Goal: Information Seeking & Learning: Learn about a topic

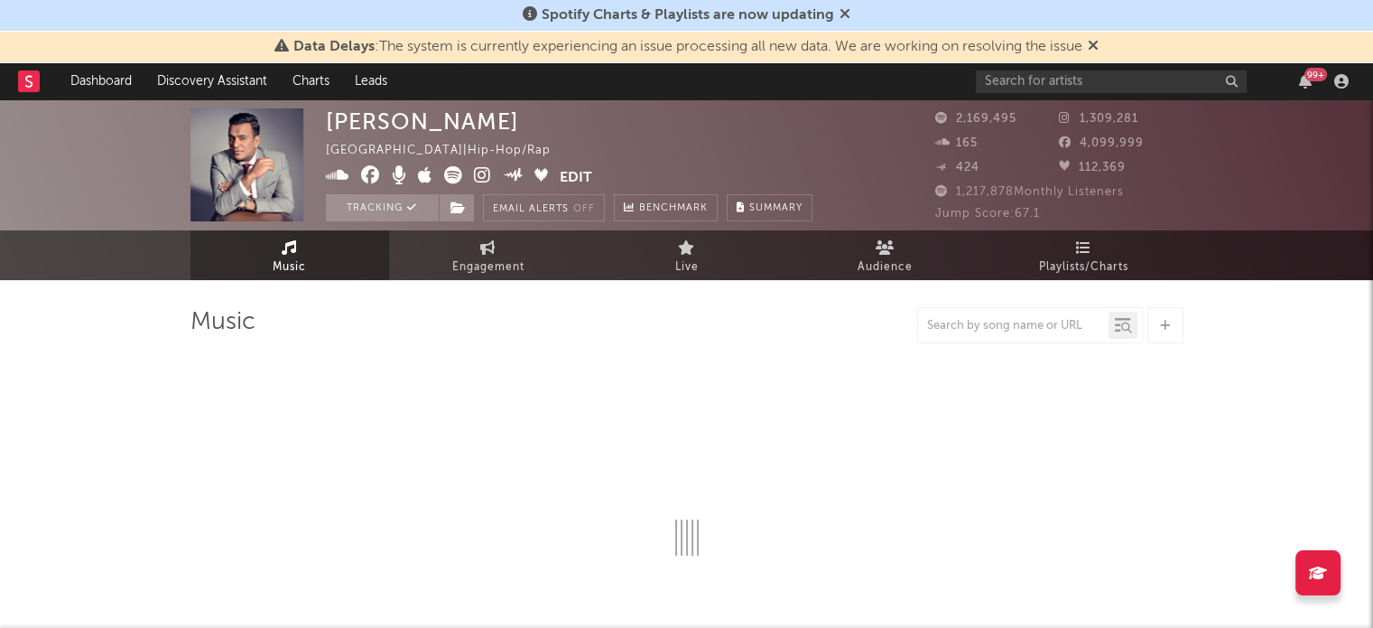
select select "6m"
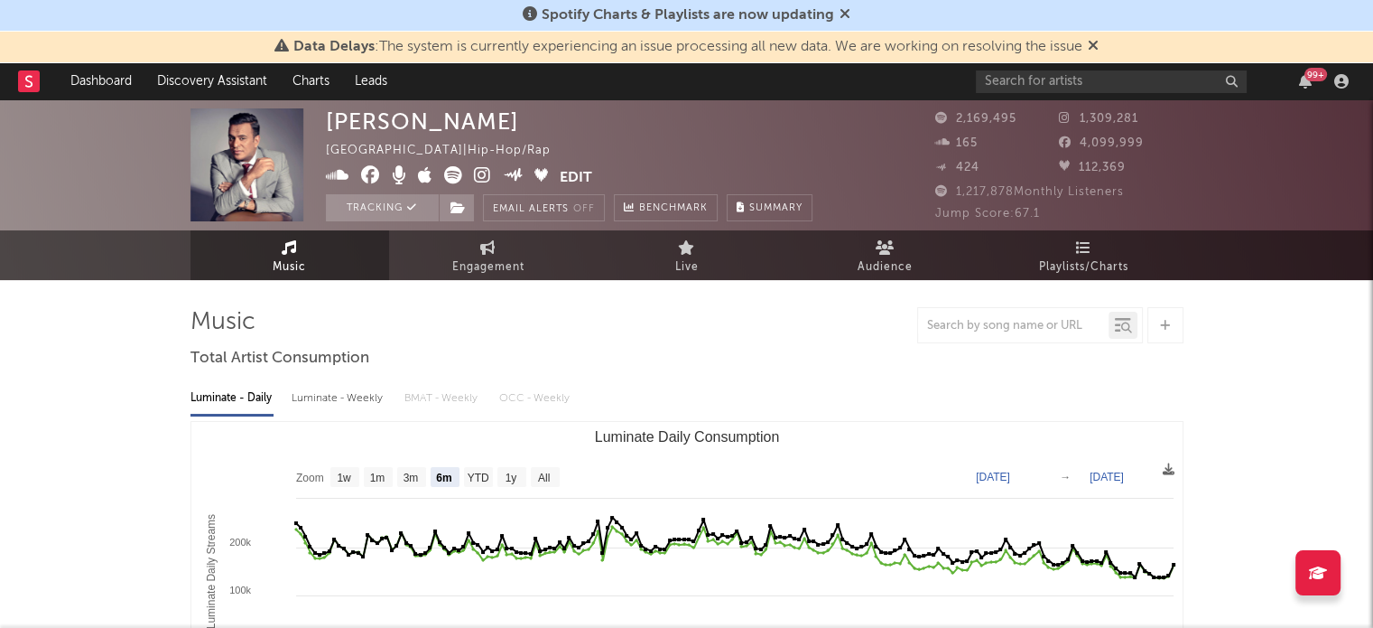
click at [1099, 42] on icon at bounding box center [1093, 45] width 11 height 14
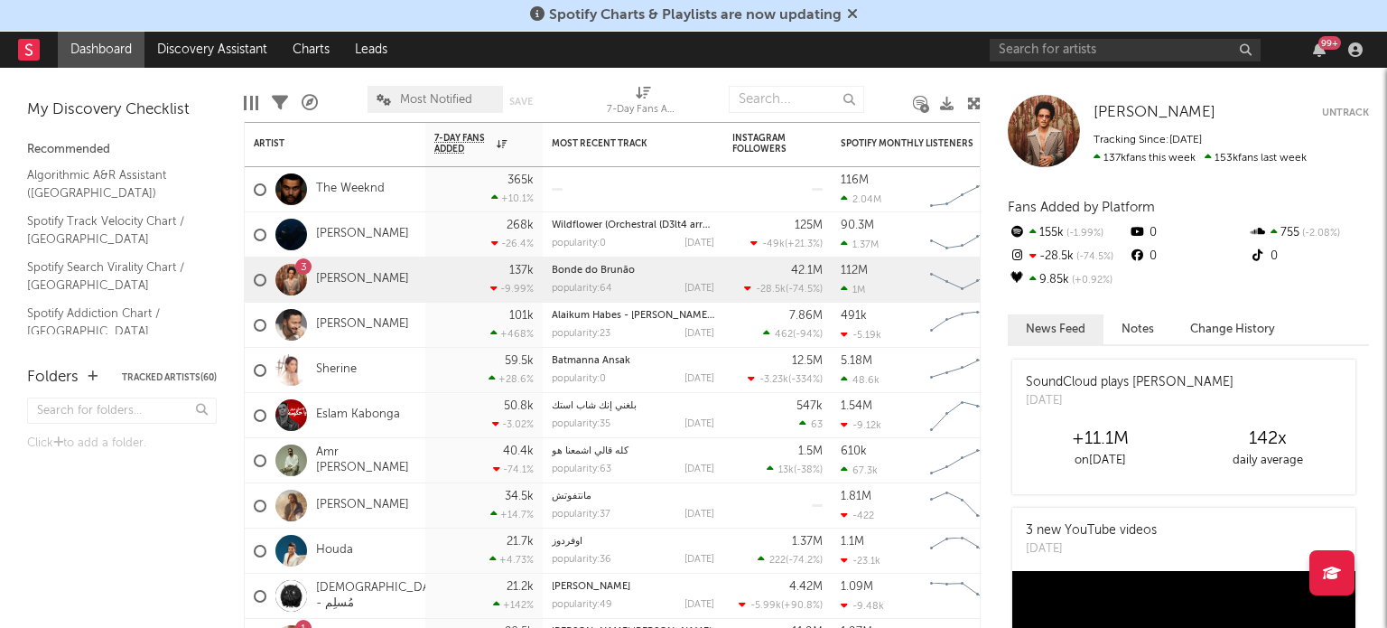
click at [1325, 37] on div "99 +" at bounding box center [1329, 43] width 23 height 14
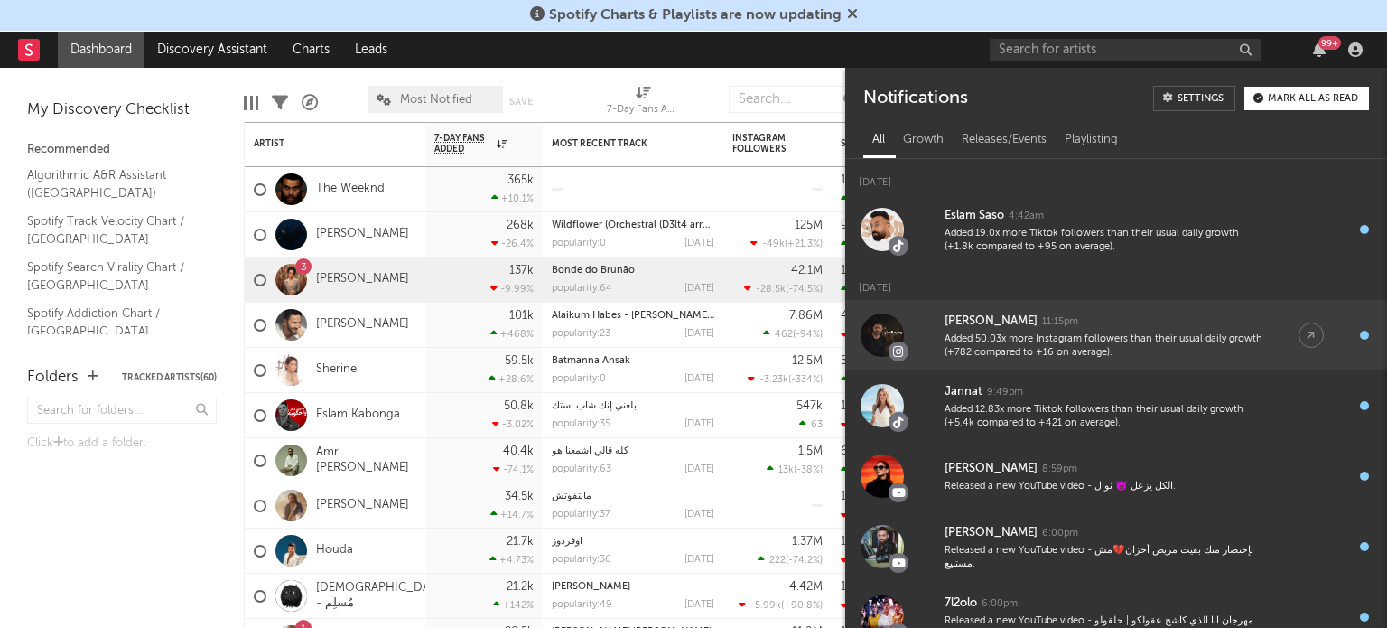
click at [981, 316] on div "[PERSON_NAME]" at bounding box center [990, 322] width 93 height 22
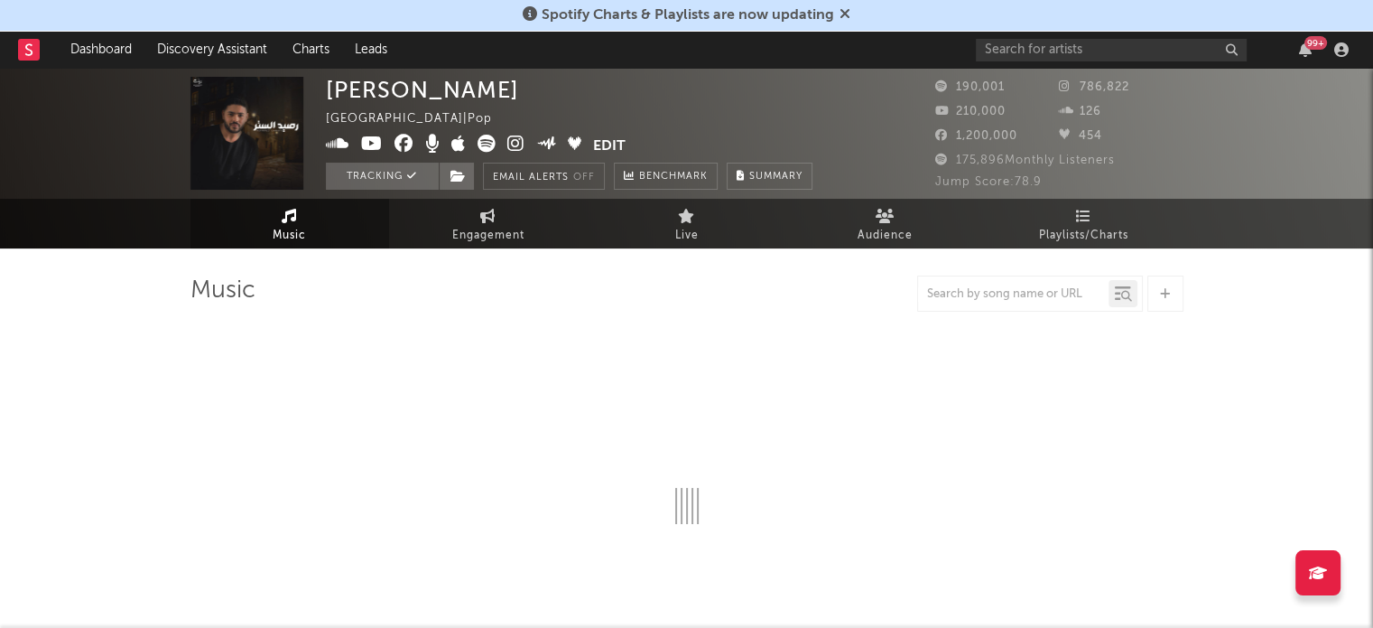
select select "6m"
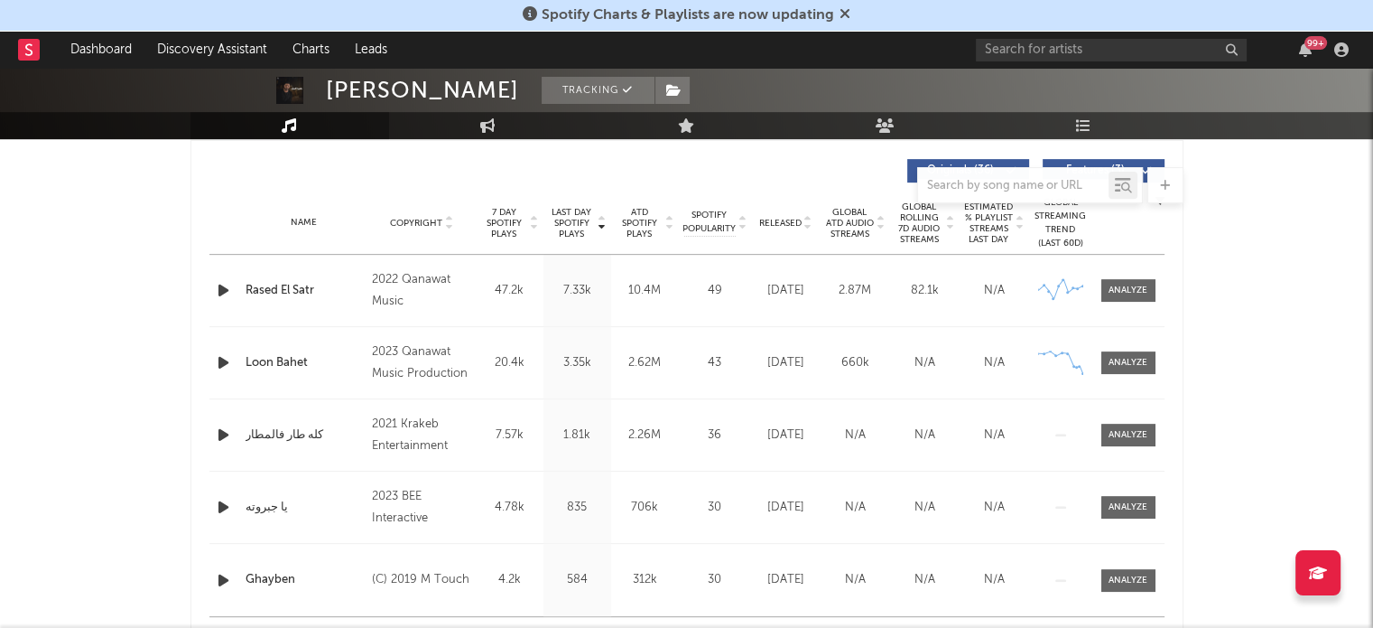
scroll to position [671, 0]
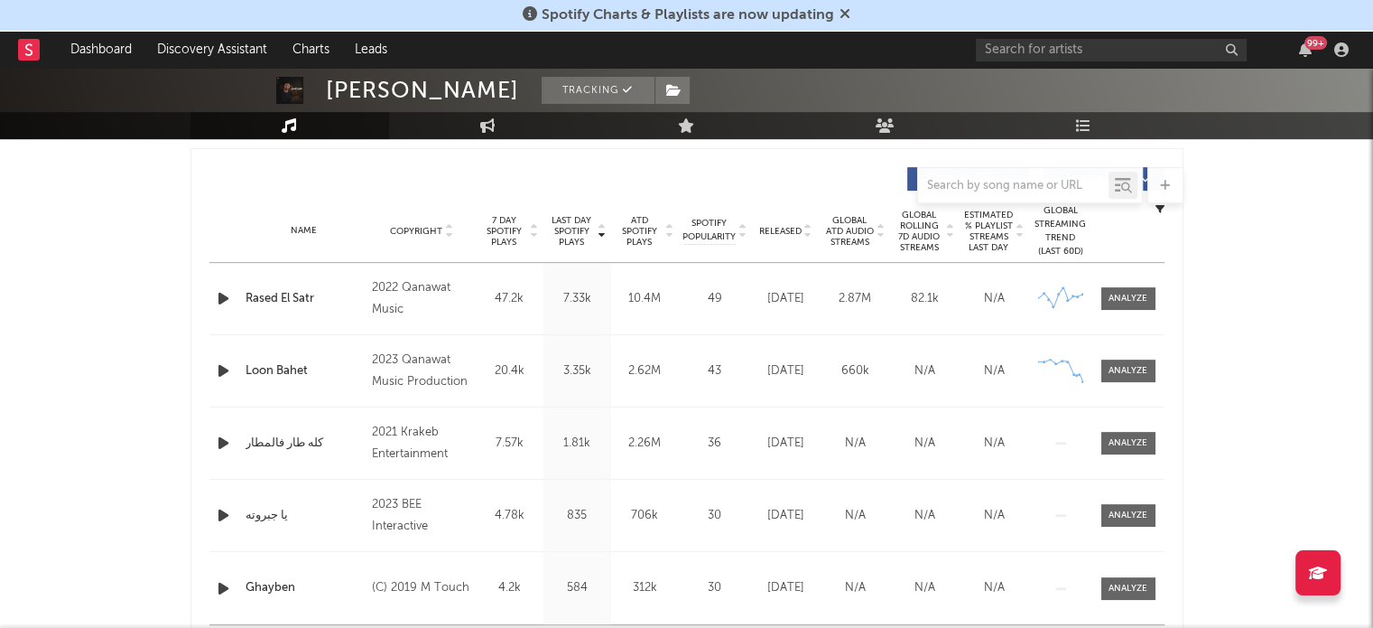
click at [780, 234] on span "Released" at bounding box center [780, 231] width 42 height 11
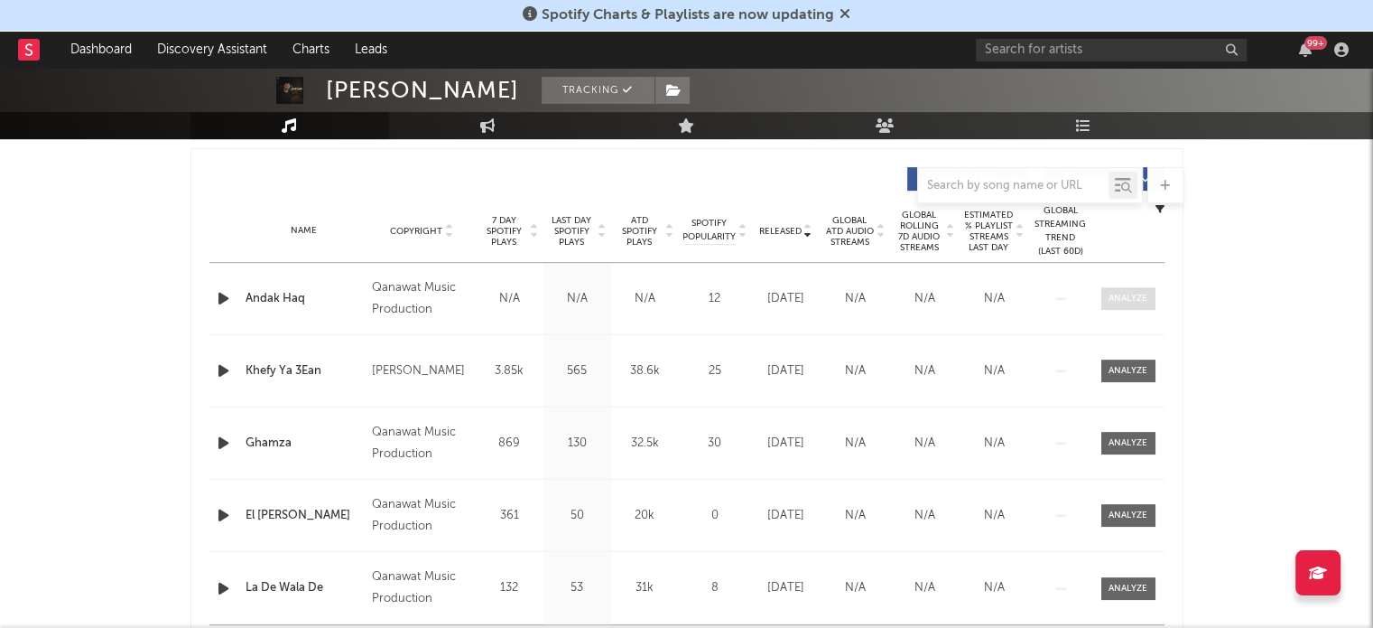
click at [1121, 301] on div at bounding box center [1128, 299] width 39 height 14
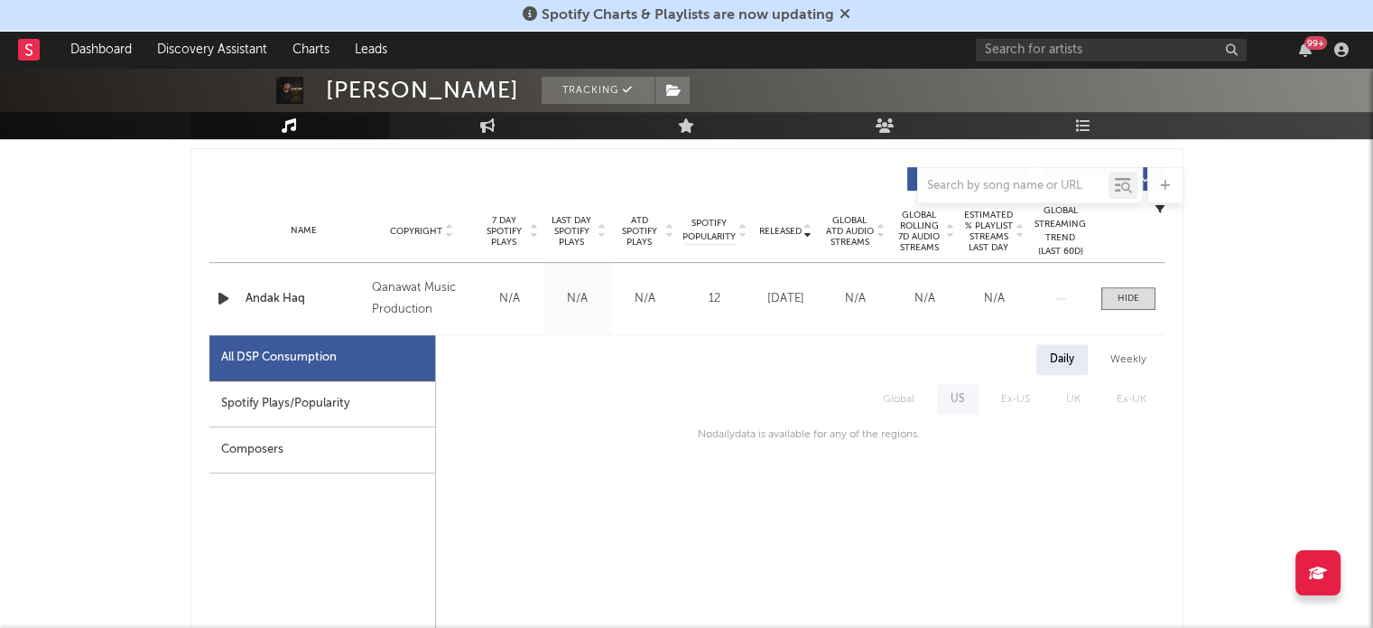
click at [381, 418] on div "Spotify Plays/Popularity" at bounding box center [322, 404] width 226 height 46
select select "1w"
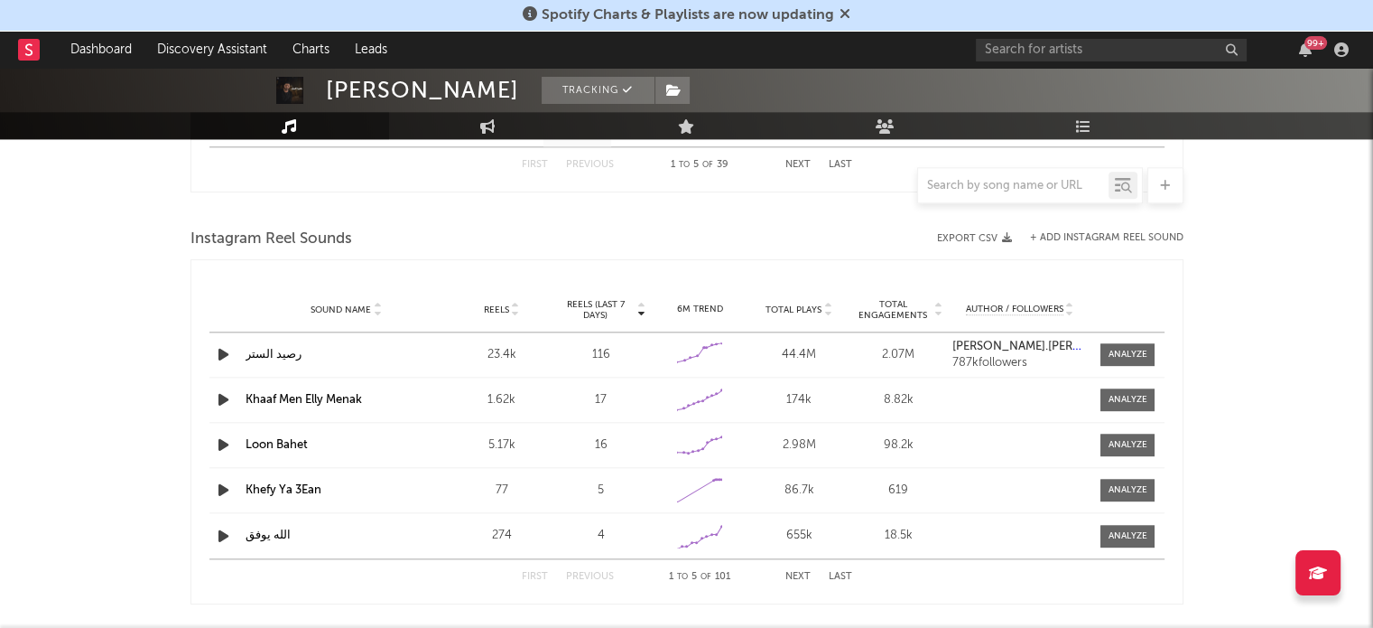
scroll to position [2011, 0]
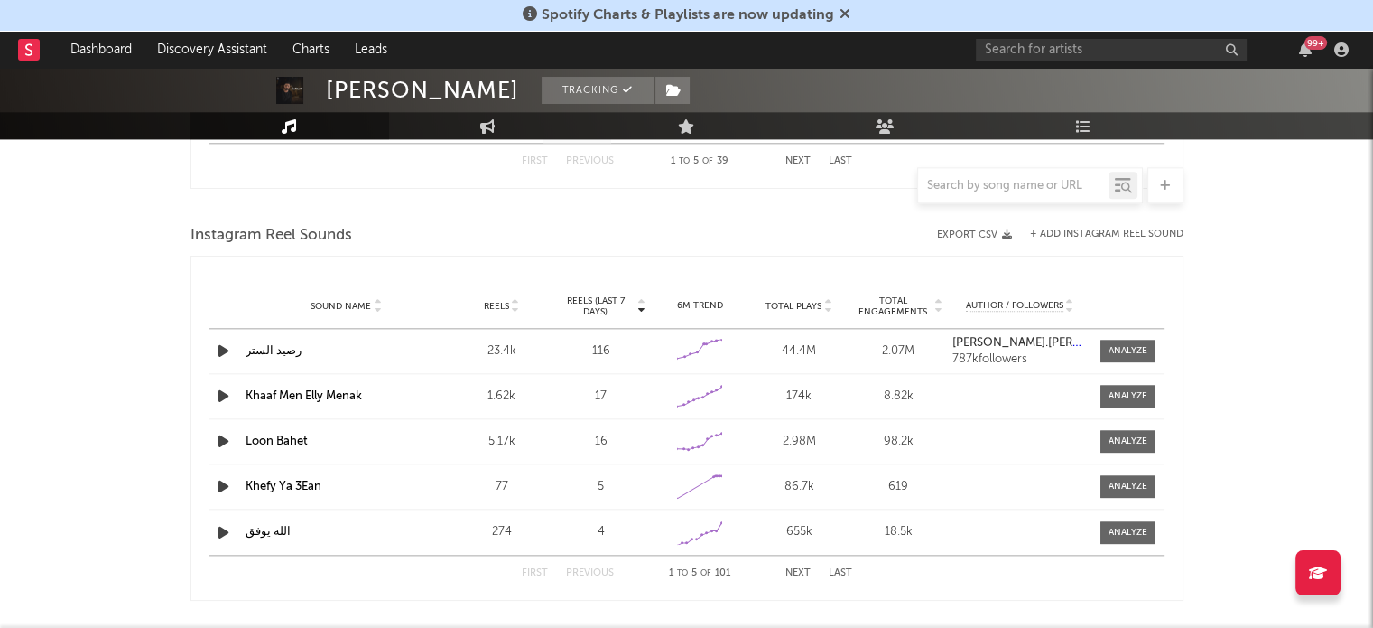
click at [495, 307] on span "Reels" at bounding box center [496, 306] width 25 height 11
click at [589, 311] on span "Reels (last 7 days)" at bounding box center [595, 306] width 79 height 22
click at [783, 302] on span "Total Plays" at bounding box center [794, 306] width 56 height 11
click at [876, 307] on span "Total Engagements" at bounding box center [892, 306] width 79 height 22
click at [497, 306] on span "Reels" at bounding box center [496, 306] width 25 height 11
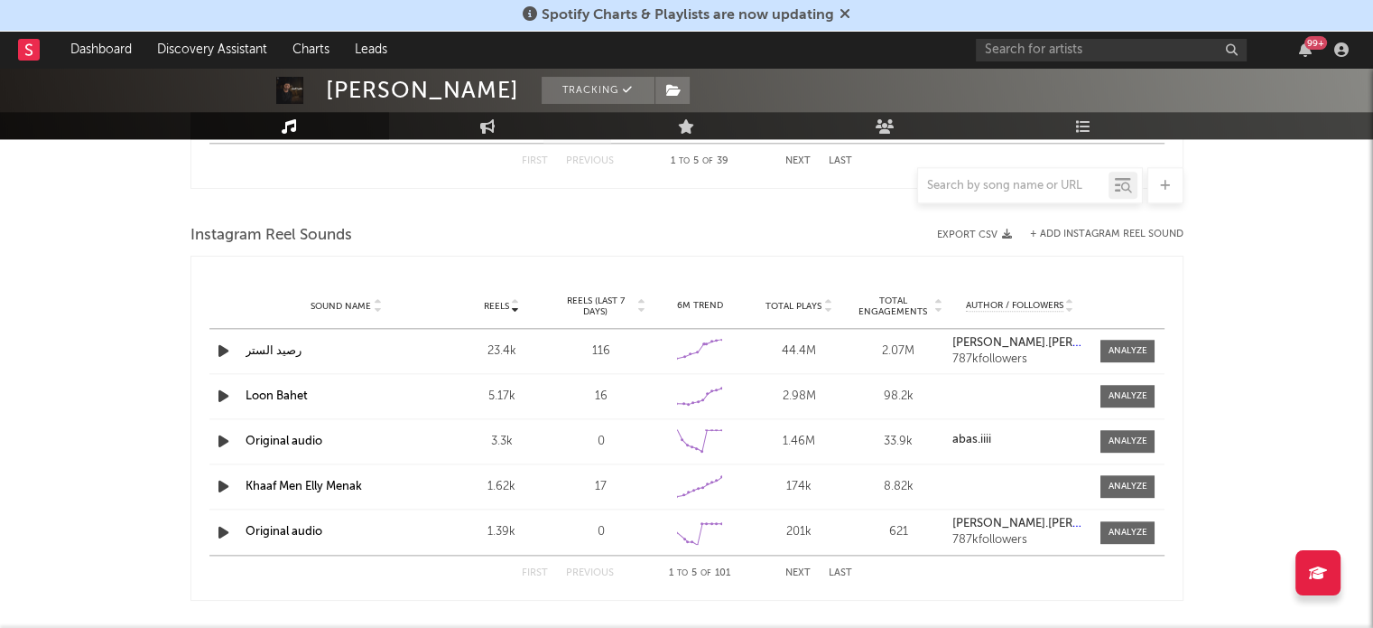
click at [596, 303] on span "Reels (last 7 days)" at bounding box center [595, 306] width 79 height 22
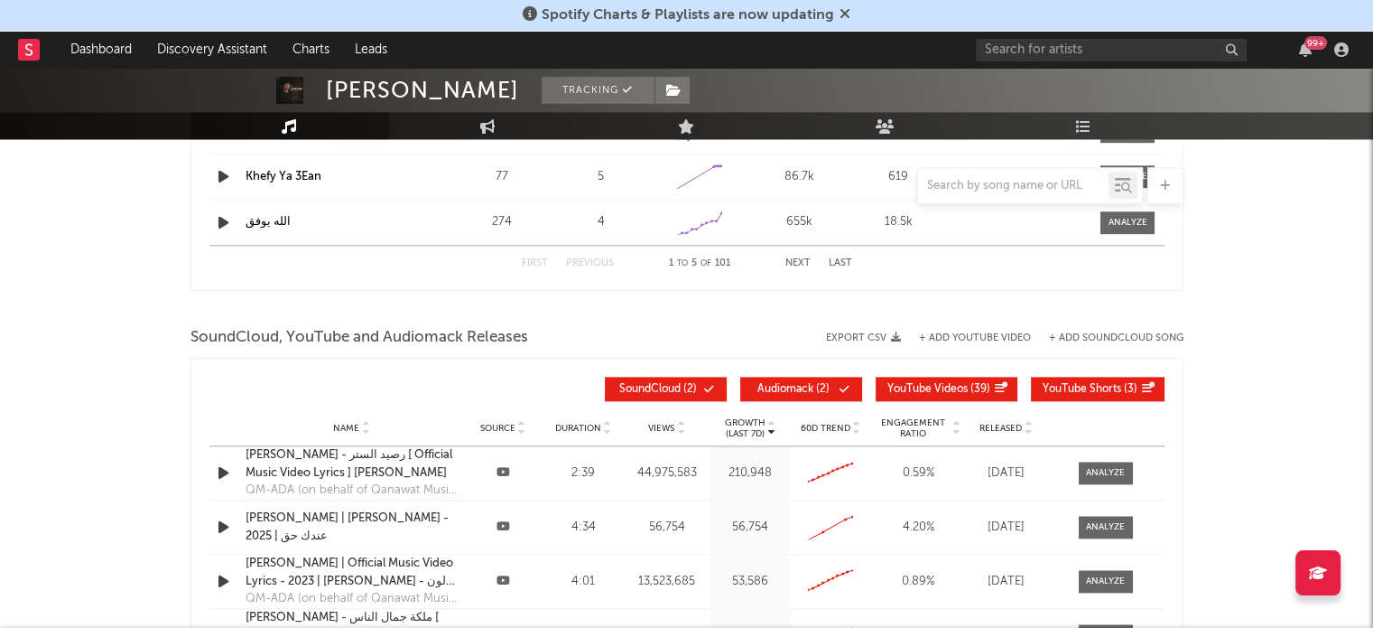
scroll to position [2329, 0]
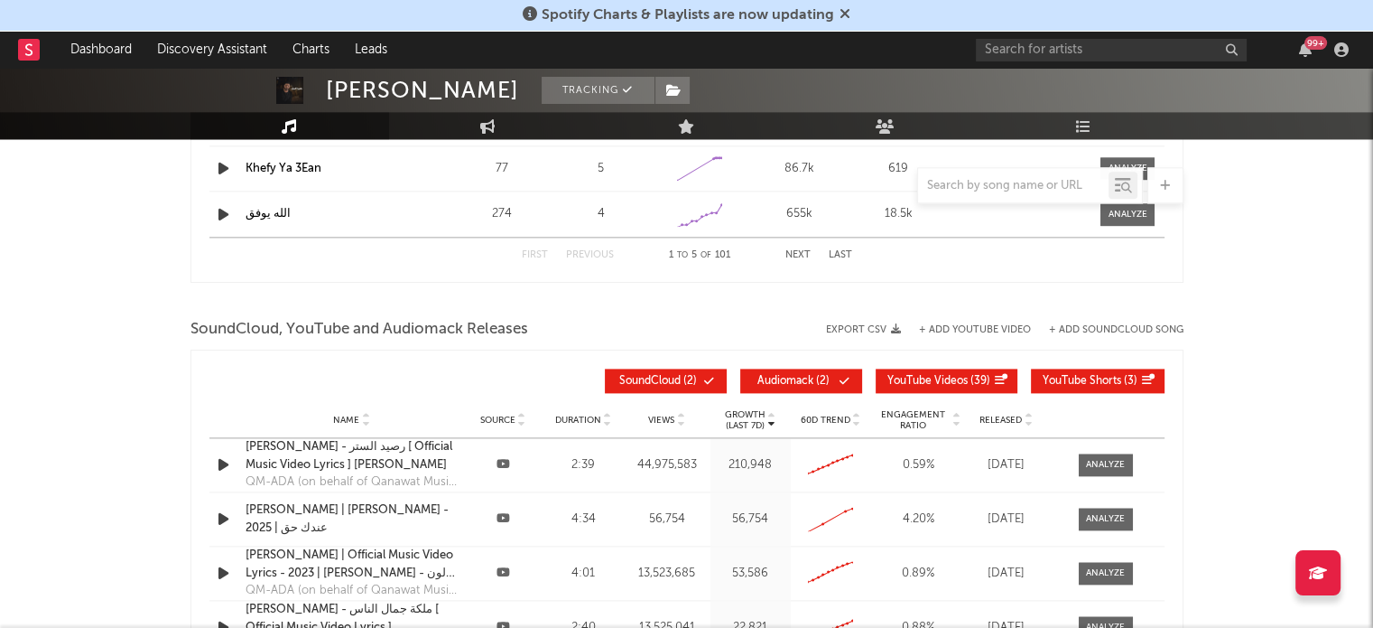
click at [1003, 418] on span "Released" at bounding box center [1001, 419] width 42 height 11
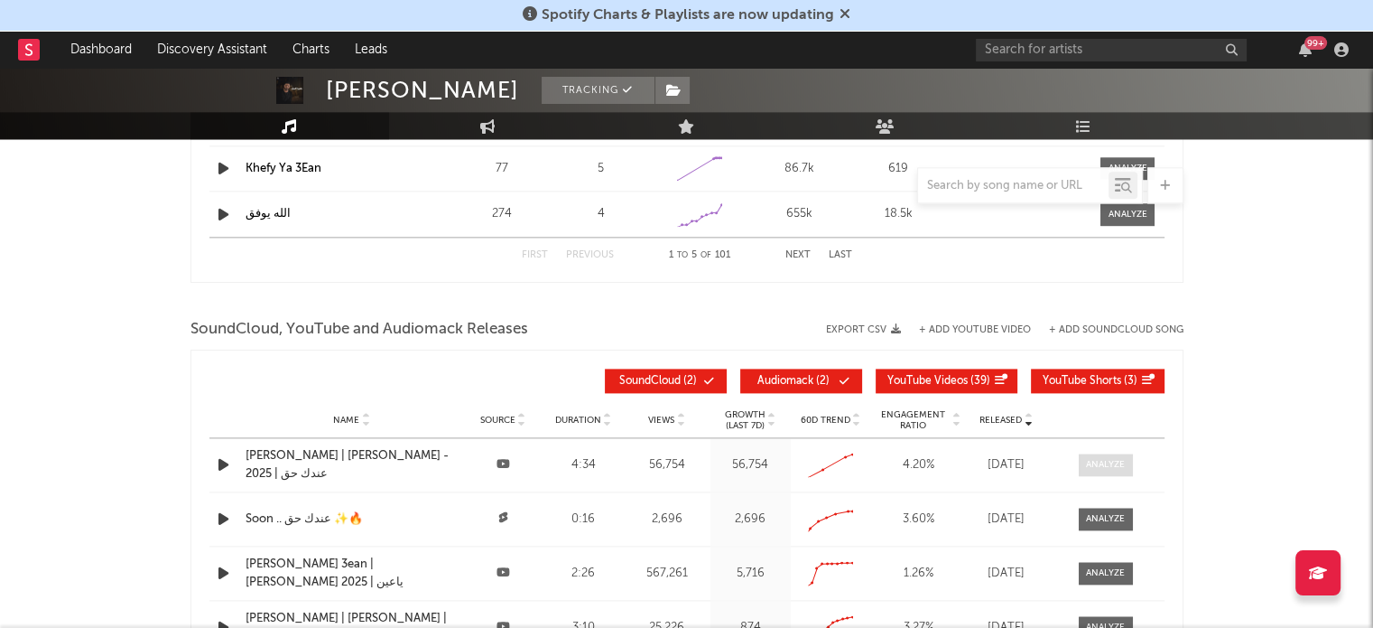
click at [1095, 460] on div at bounding box center [1105, 465] width 39 height 14
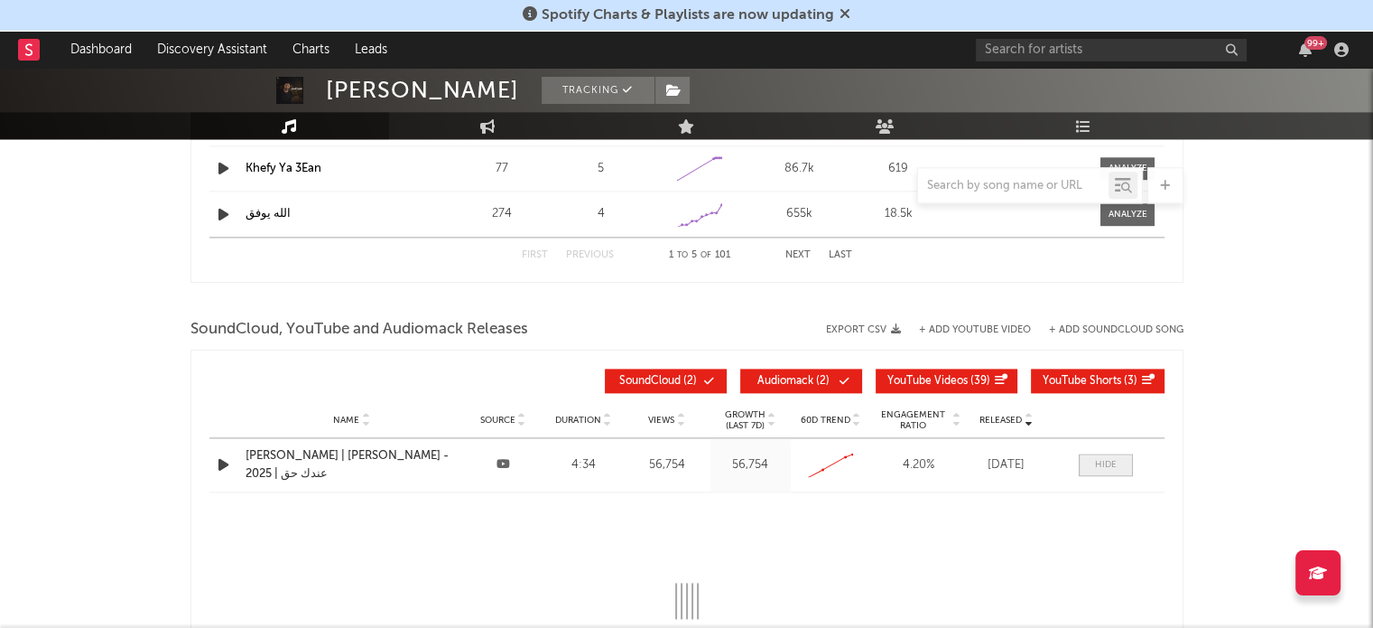
select select "All"
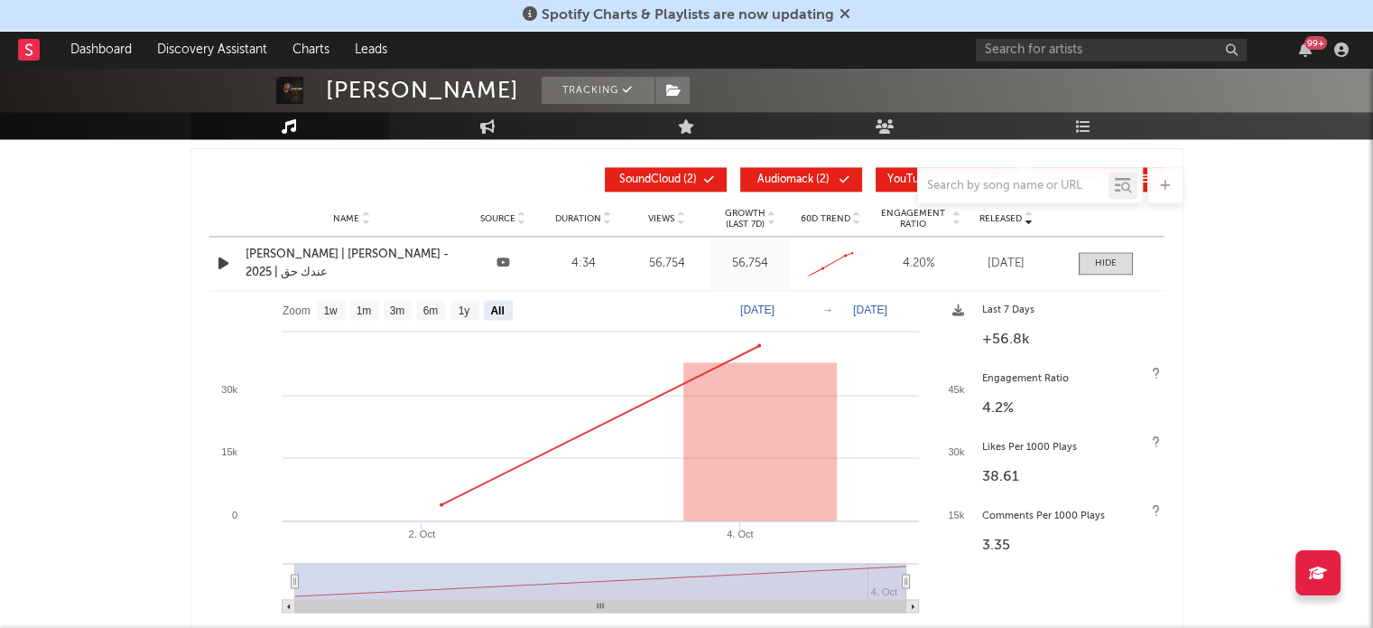
scroll to position [2487, 0]
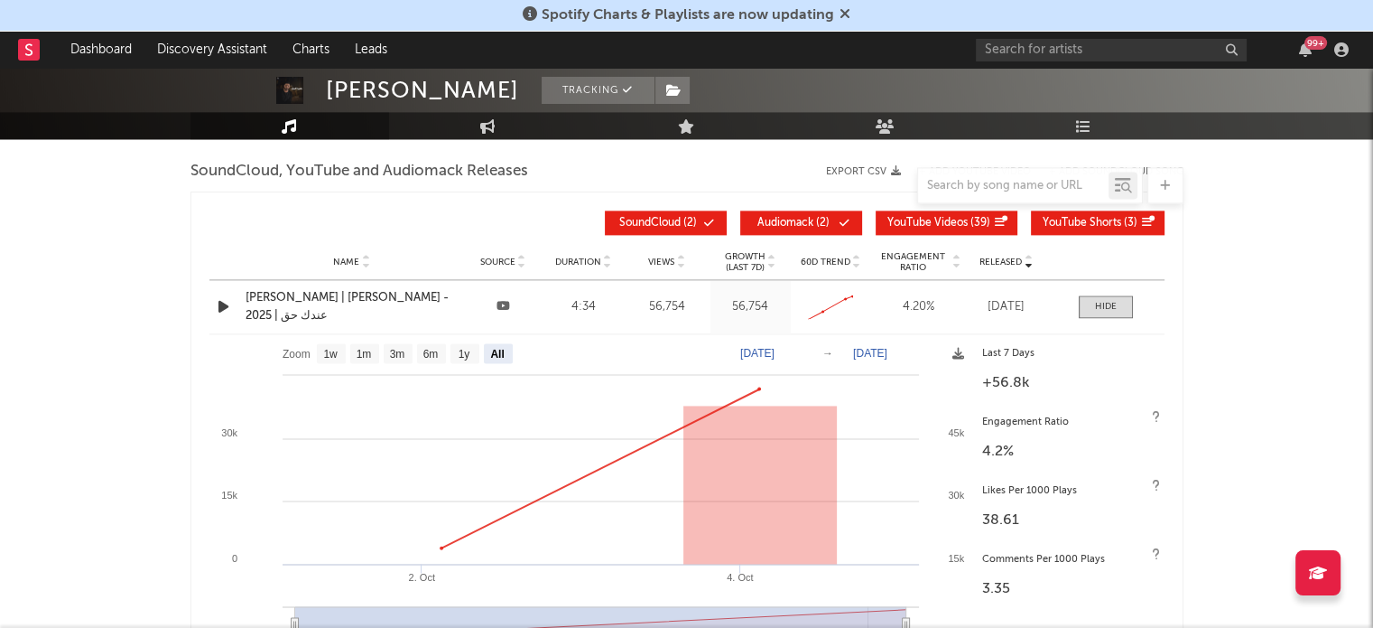
click at [683, 222] on span "SoundCloud ( 2 )" at bounding box center [658, 223] width 83 height 11
click at [771, 221] on span "Audiomack" at bounding box center [786, 223] width 56 height 11
click at [1065, 223] on span "YouTube Shorts" at bounding box center [1082, 223] width 79 height 11
